Goal: Check status: Check status

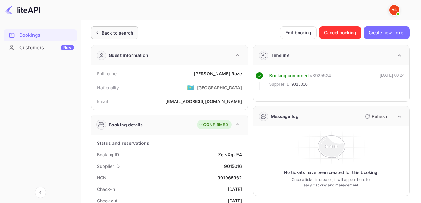
click at [118, 34] on div "Back to search" at bounding box center [117, 33] width 31 height 7
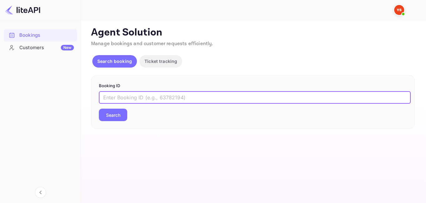
paste input "8884660"
type input "8884660"
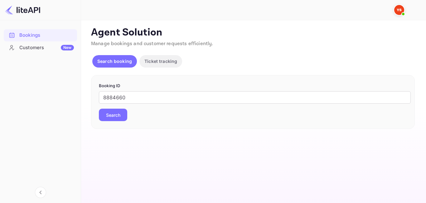
click at [120, 116] on button "Search" at bounding box center [113, 115] width 28 height 12
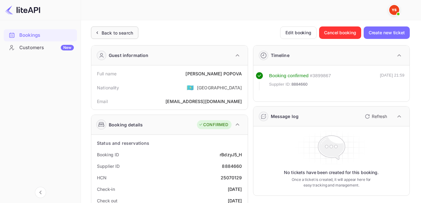
click at [111, 34] on div "Back to search" at bounding box center [117, 33] width 31 height 7
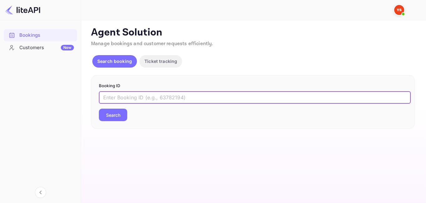
paste input "8993479"
type input "8993479"
click at [118, 118] on button "Search" at bounding box center [113, 115] width 28 height 12
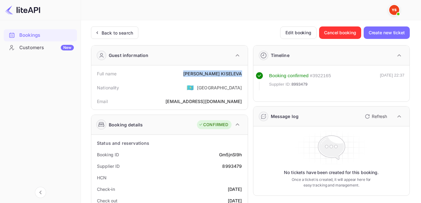
drag, startPoint x: 202, startPoint y: 71, endPoint x: 246, endPoint y: 74, distance: 43.4
click at [246, 74] on div "Full name [PERSON_NAME] Nationality 🇰🇿 [DEMOGRAPHIC_DATA] [PERSON_NAME] [PERSON…" at bounding box center [169, 87] width 157 height 44
click at [184, 95] on div "Nationality 🇰🇿 [DEMOGRAPHIC_DATA]" at bounding box center [170, 87] width 152 height 16
click at [120, 34] on div "Back to search" at bounding box center [117, 33] width 31 height 7
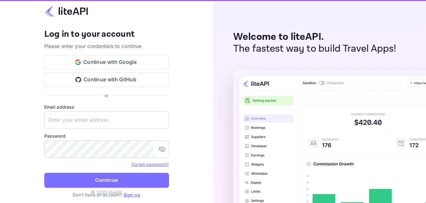
type input "[EMAIL_ADDRESS][DOMAIN_NAME]"
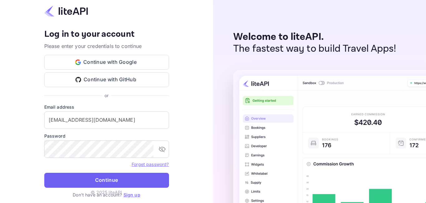
click at [107, 185] on button "Continue" at bounding box center [106, 180] width 125 height 15
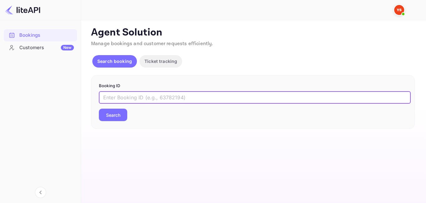
paste input "9025495"
type input "9025495"
click at [113, 111] on button "Search" at bounding box center [113, 115] width 28 height 12
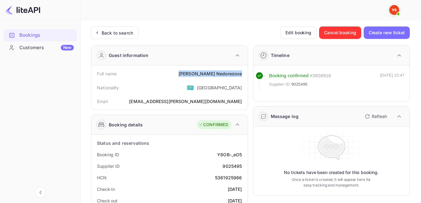
drag, startPoint x: 205, startPoint y: 76, endPoint x: 243, endPoint y: 75, distance: 38.0
click at [243, 75] on div "Full name Maria Nedorezova" at bounding box center [170, 74] width 152 height 12
click at [177, 86] on div "Nationality 🇰🇿 [DEMOGRAPHIC_DATA]" at bounding box center [170, 87] width 152 height 16
